Goal: Information Seeking & Learning: Understand process/instructions

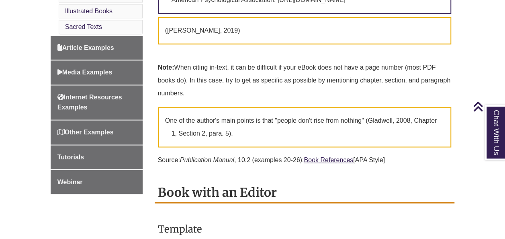
scroll to position [581, 0]
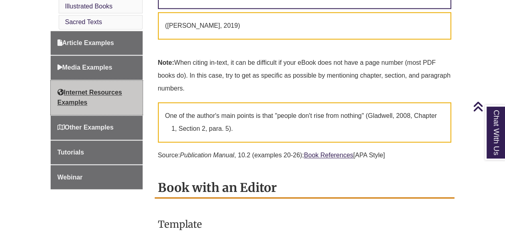
click at [117, 108] on link "Internet Resources Examples" at bounding box center [97, 97] width 92 height 34
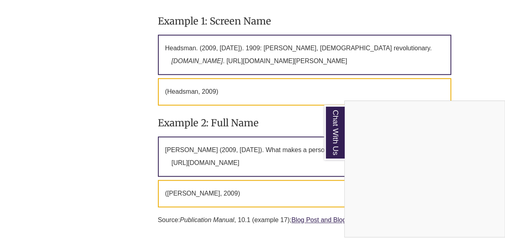
scroll to position [1992, 0]
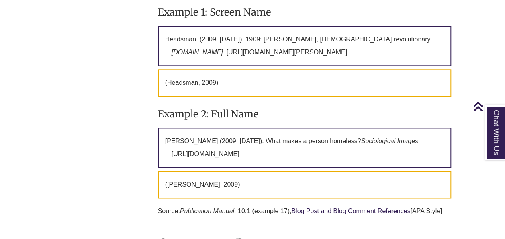
click at [451, 22] on h3 "Example 1: Screen Name" at bounding box center [305, 12] width 294 height 19
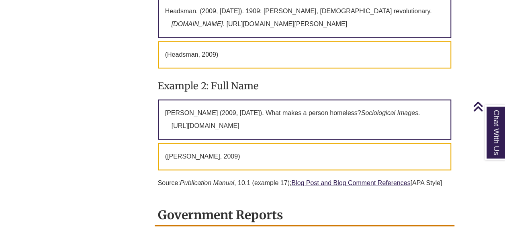
scroll to position [2001, 0]
